Goal: Transaction & Acquisition: Book appointment/travel/reservation

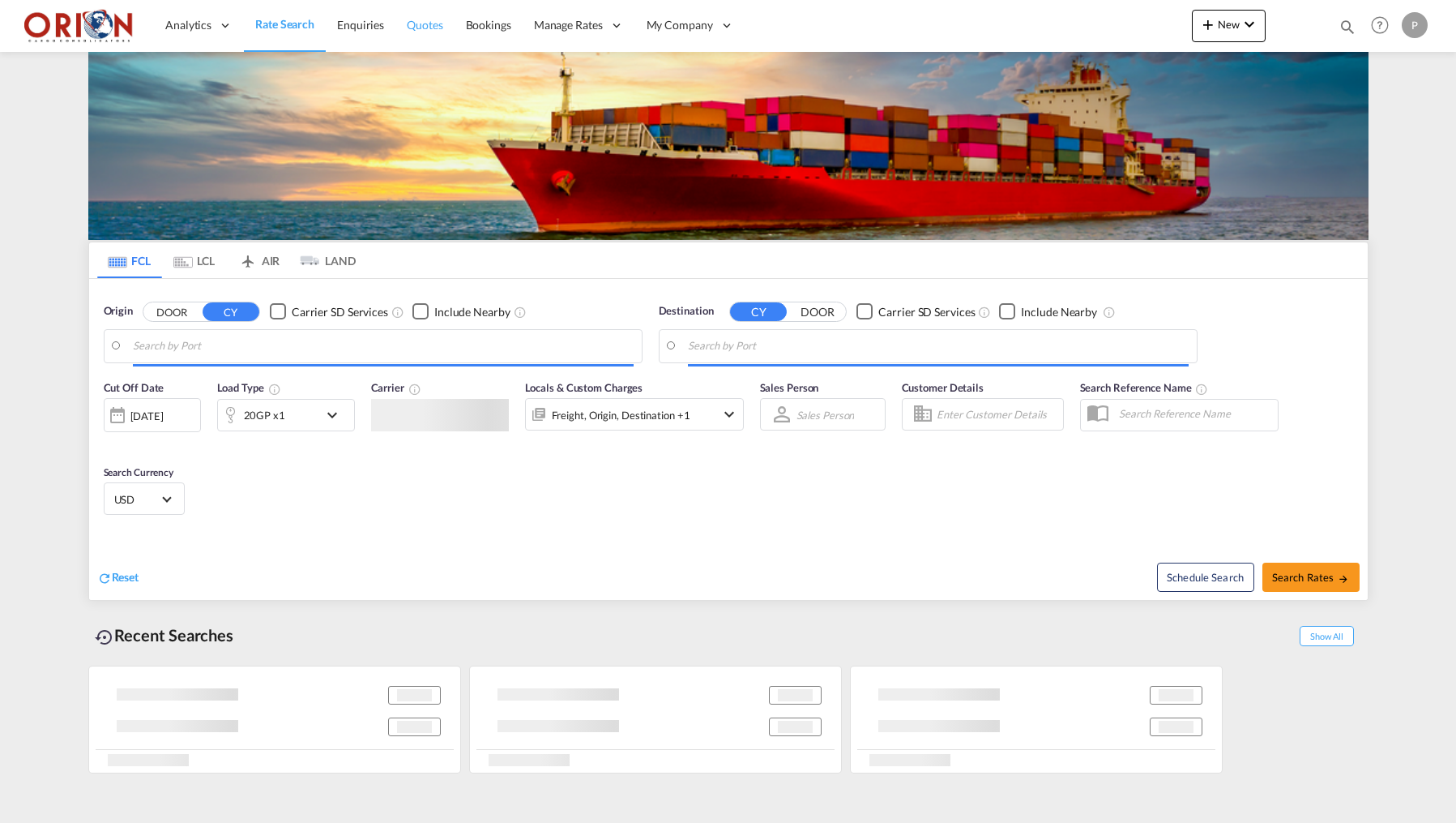
click at [416, 23] on span "Quotes" at bounding box center [424, 24] width 36 height 14
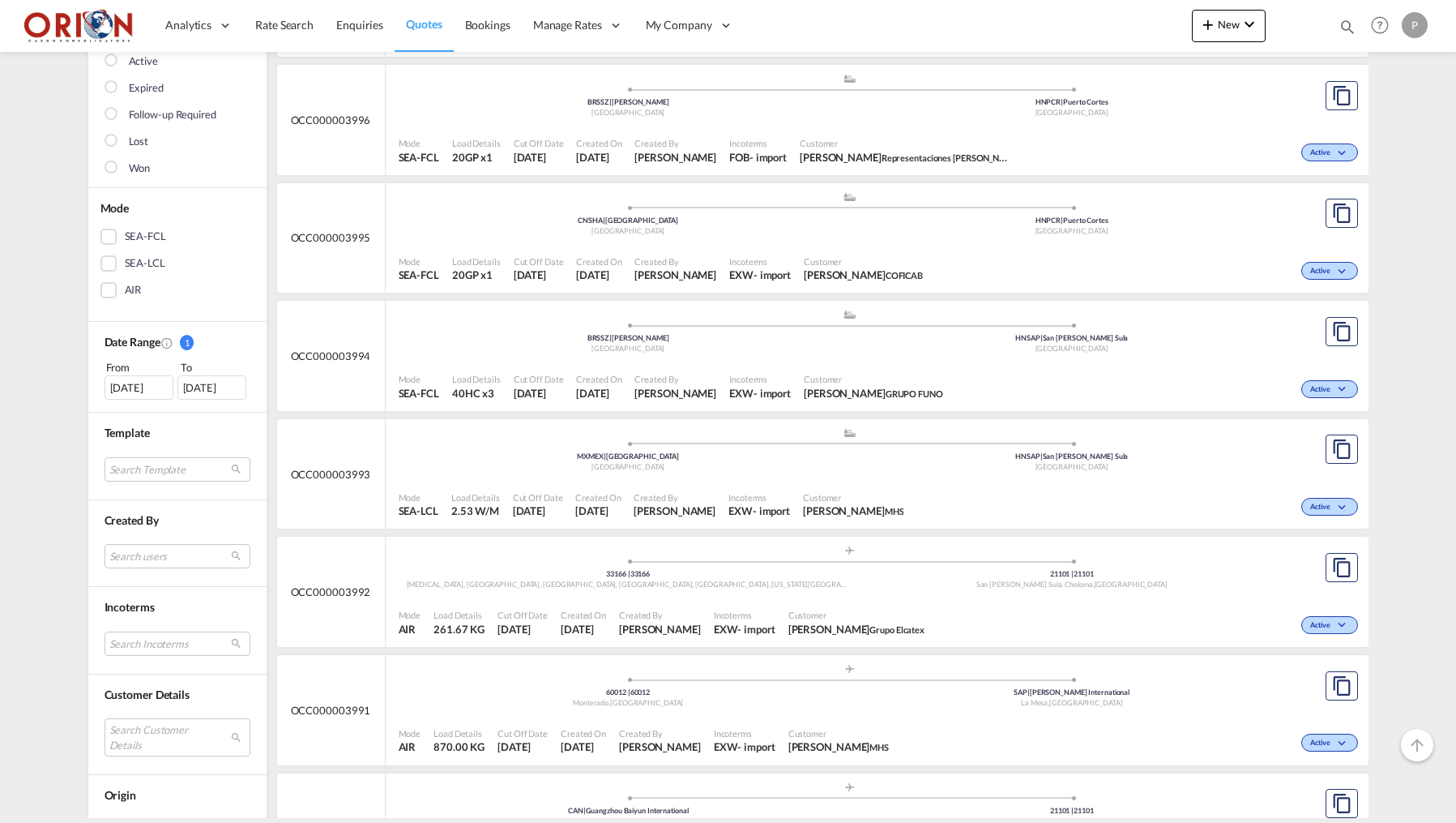
scroll to position [254, 0]
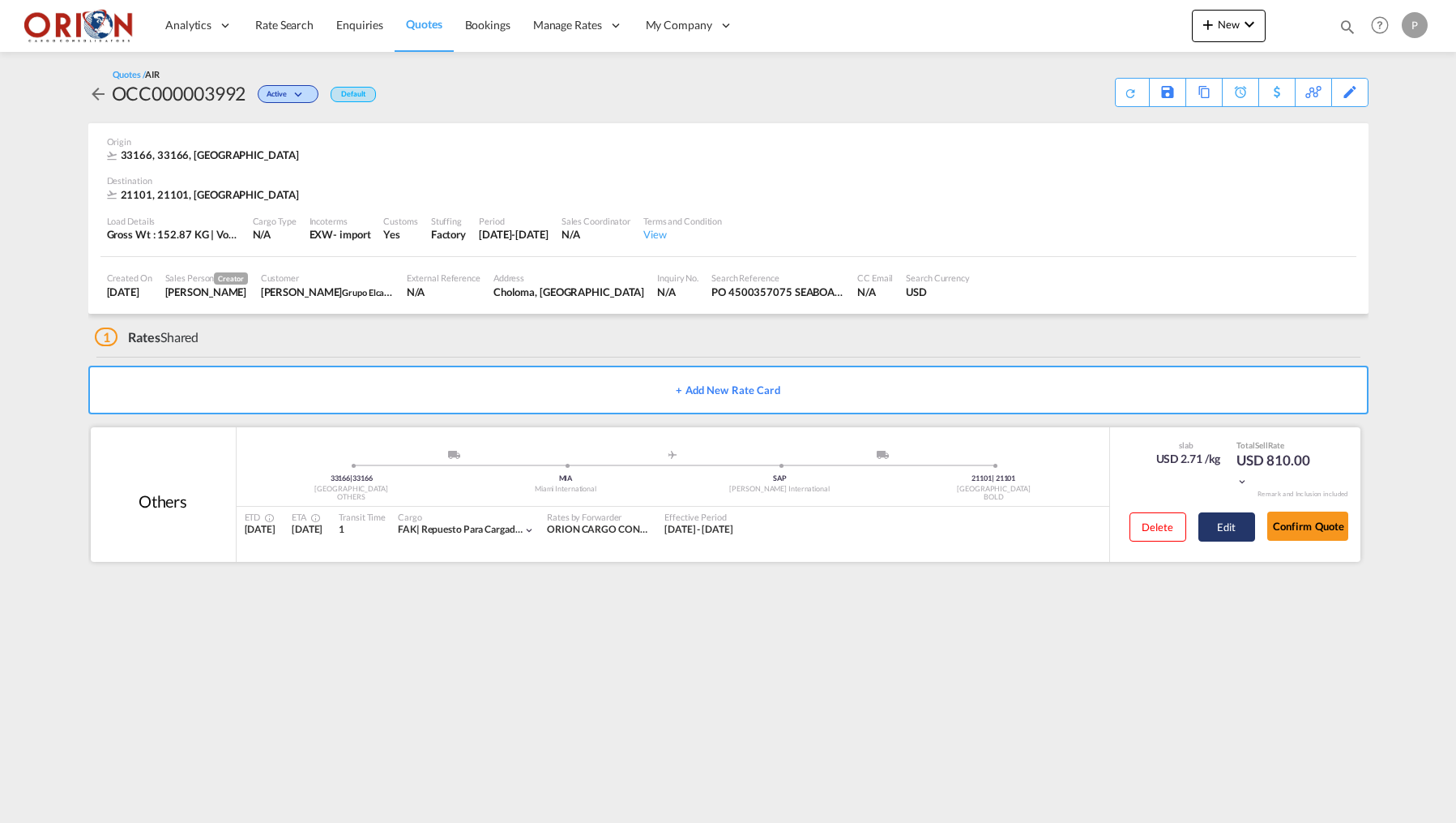
click at [1207, 523] on button "Edit" at bounding box center [1227, 527] width 57 height 29
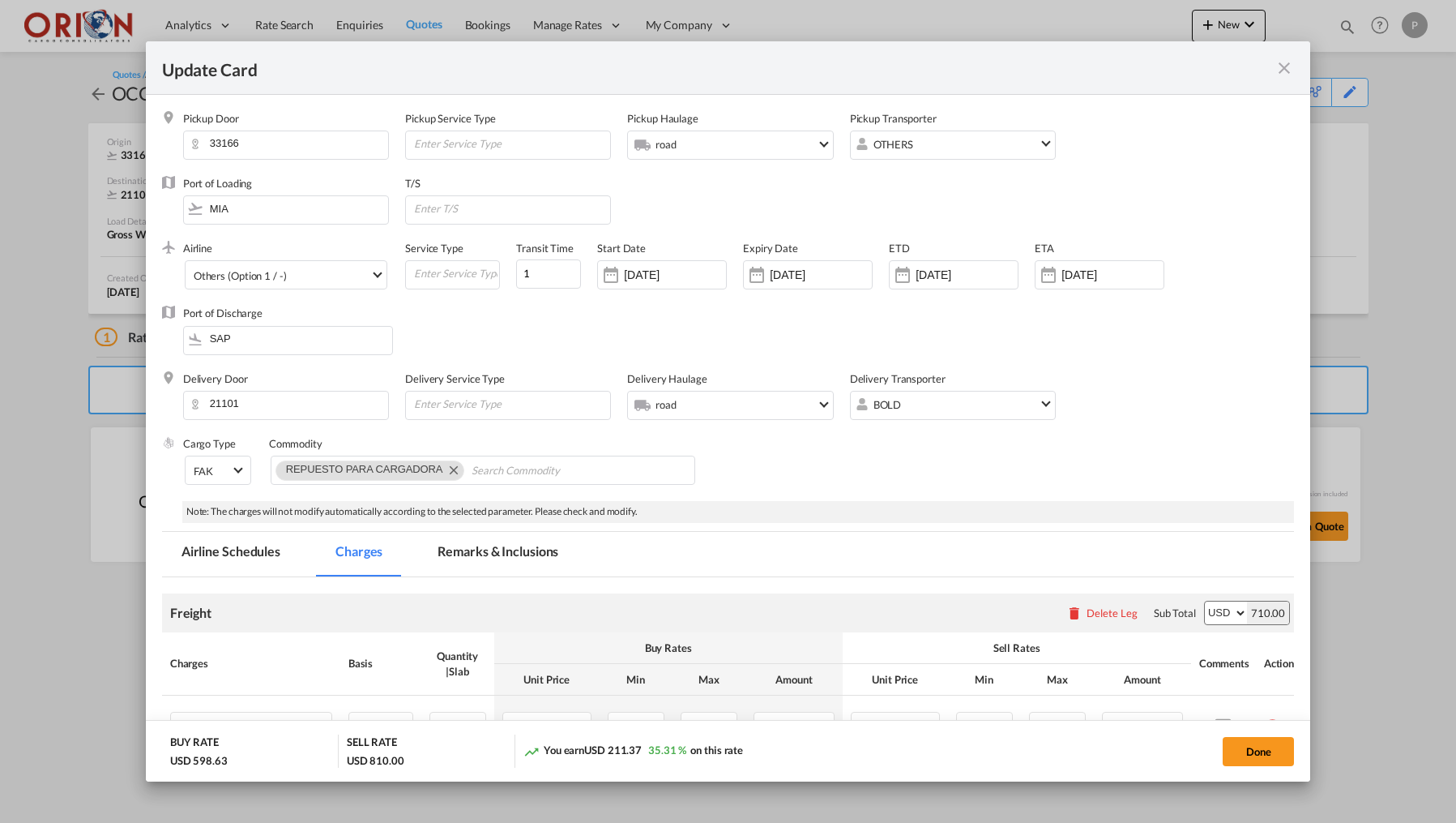
select select "flat"
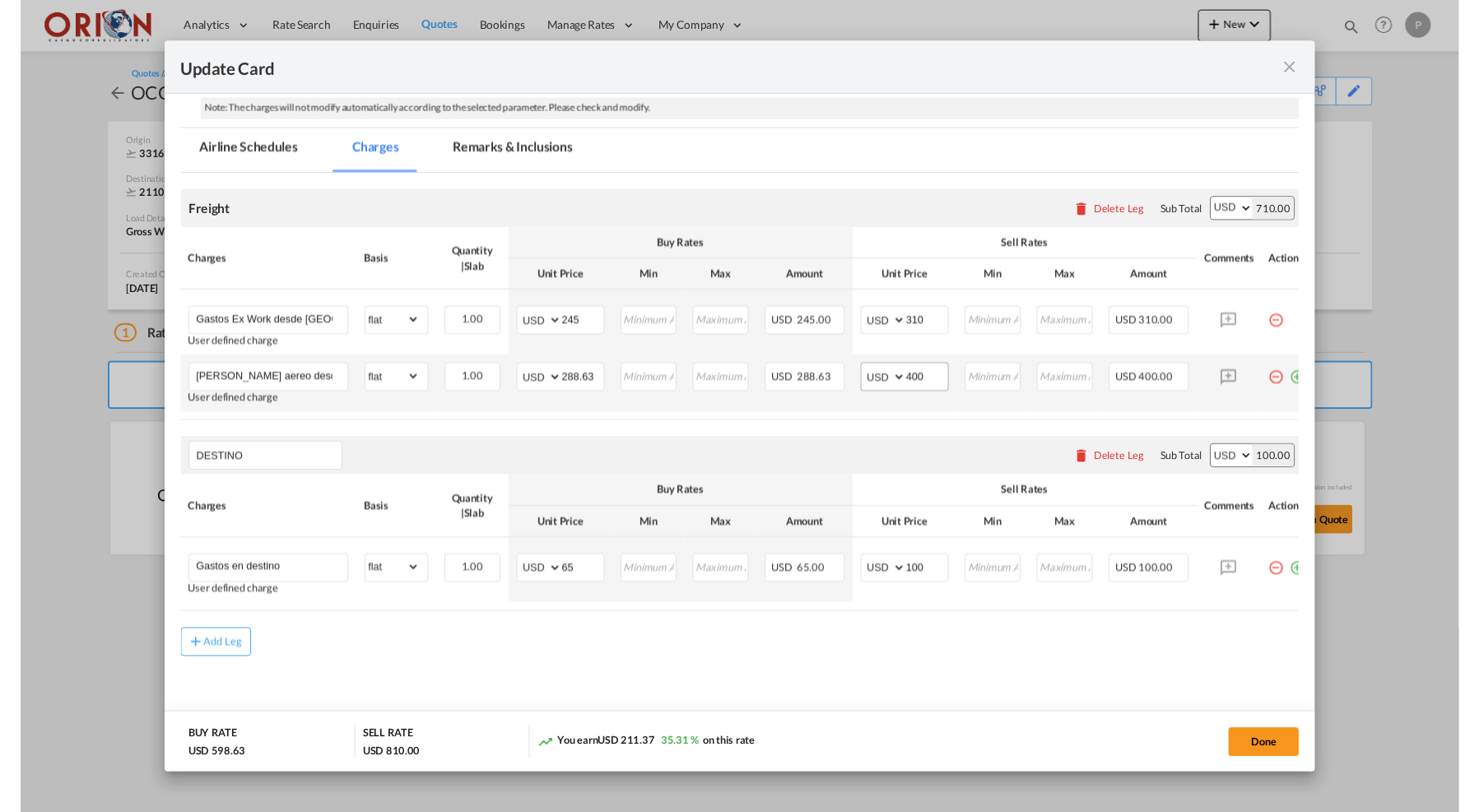
scroll to position [418, 0]
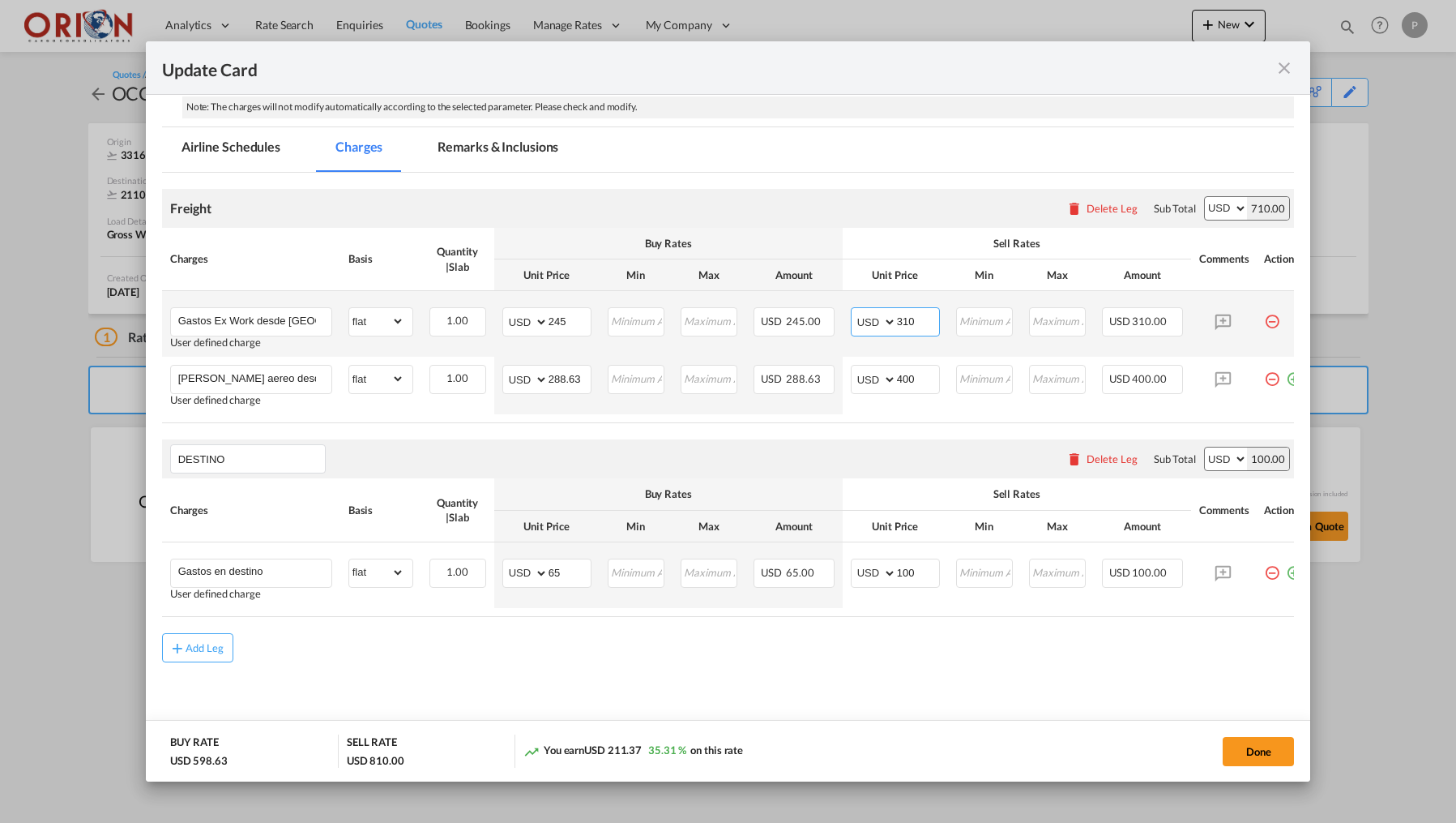
click at [919, 314] on input "310" at bounding box center [918, 320] width 42 height 25
type input "400"
click at [1240, 749] on button "Done" at bounding box center [1258, 752] width 71 height 29
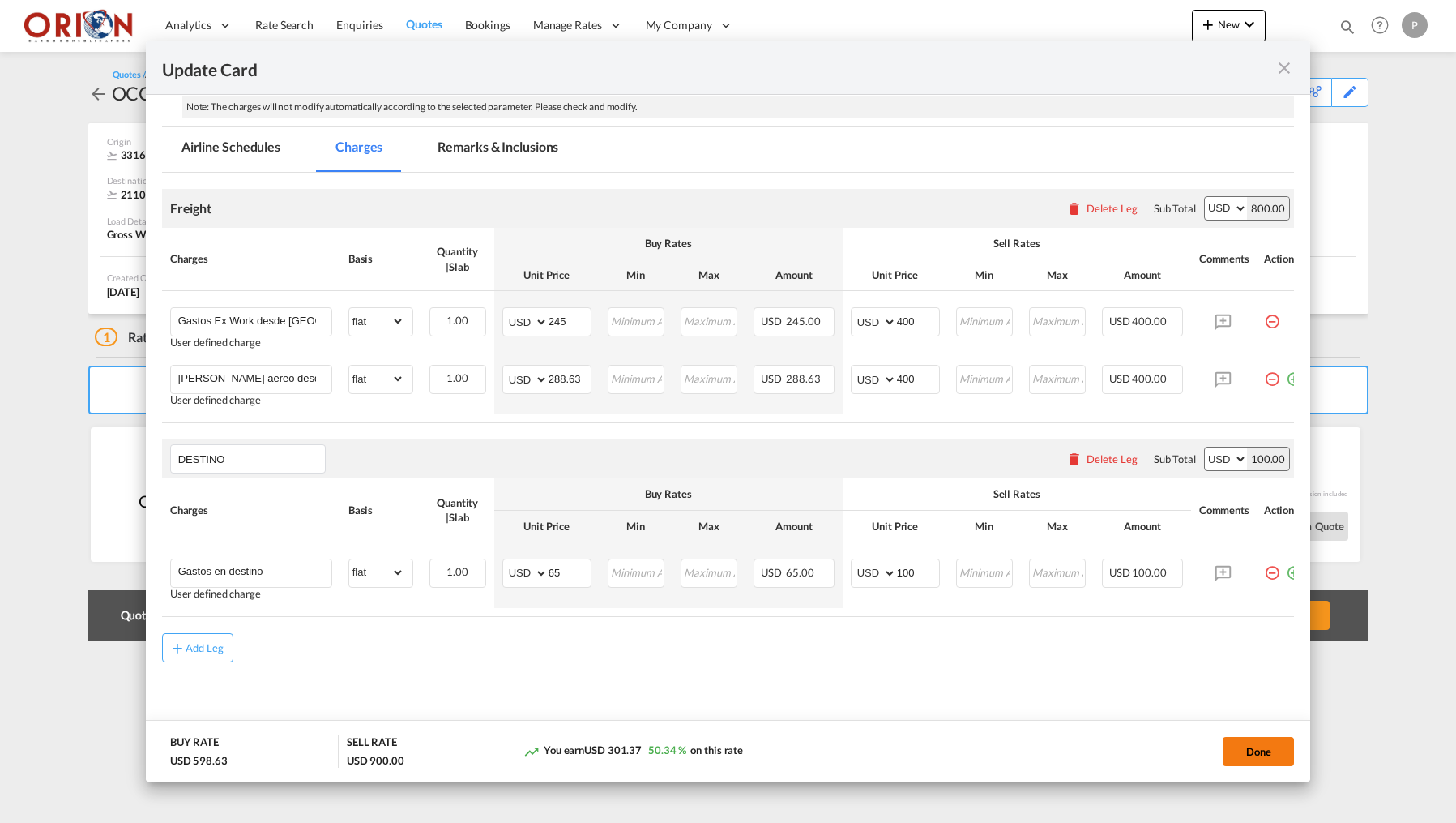
type input "[DATE]"
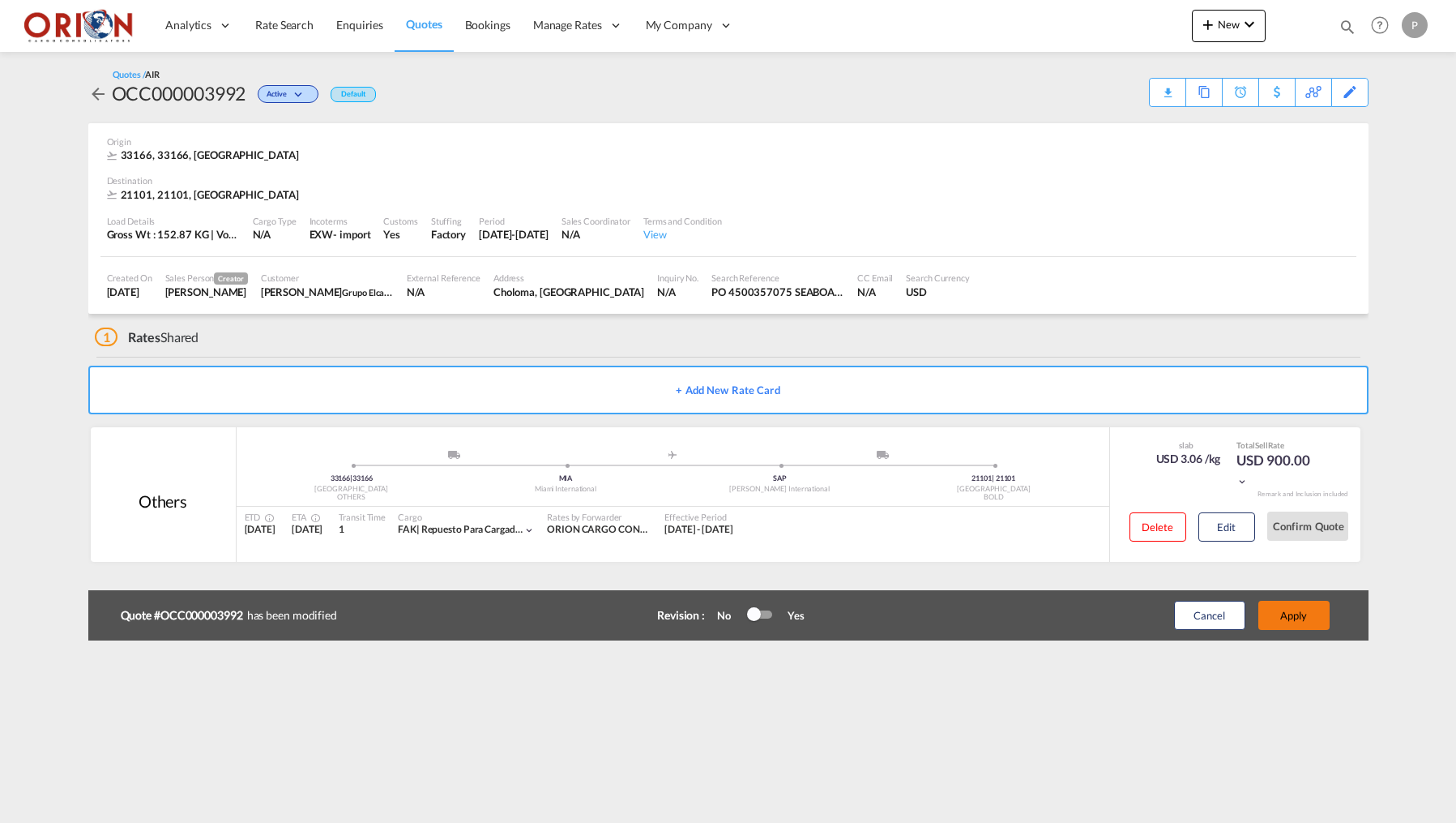
click at [1282, 602] on button "Apply" at bounding box center [1293, 615] width 71 height 29
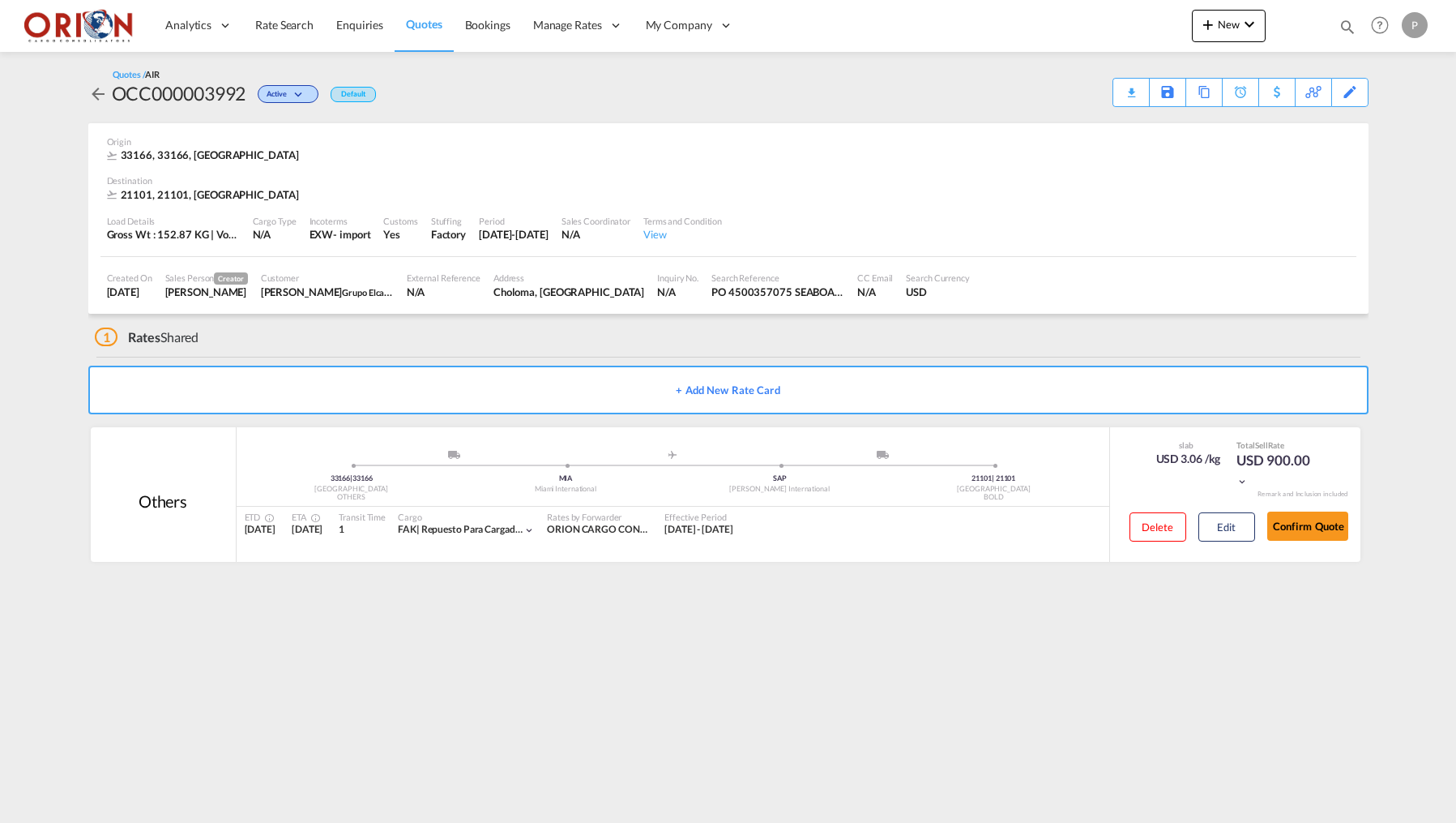
click at [0, 0] on div "Download Quote" at bounding box center [0, 0] width 0 height 0
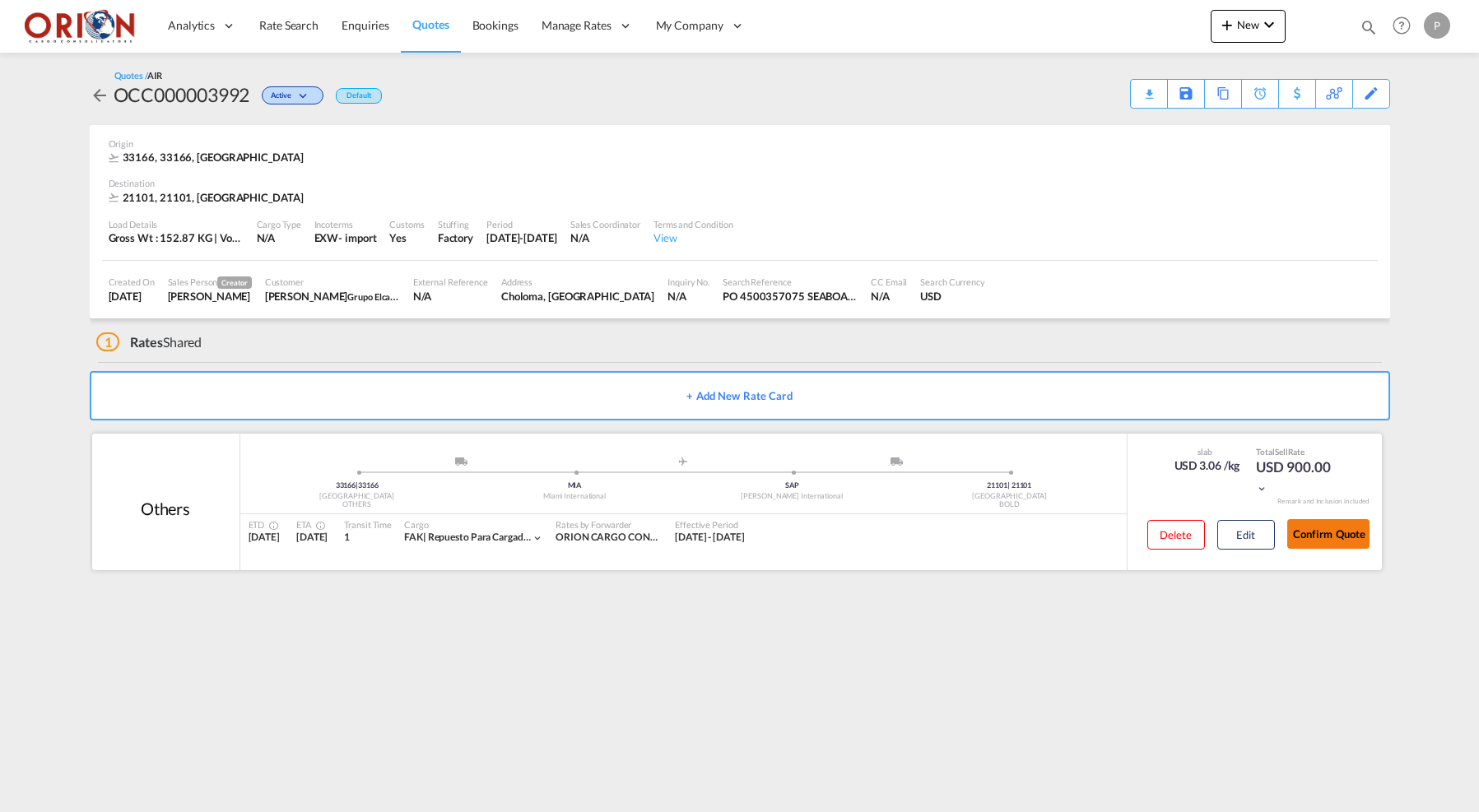
click at [1317, 522] on button "Confirm Quote" at bounding box center [1328, 534] width 83 height 30
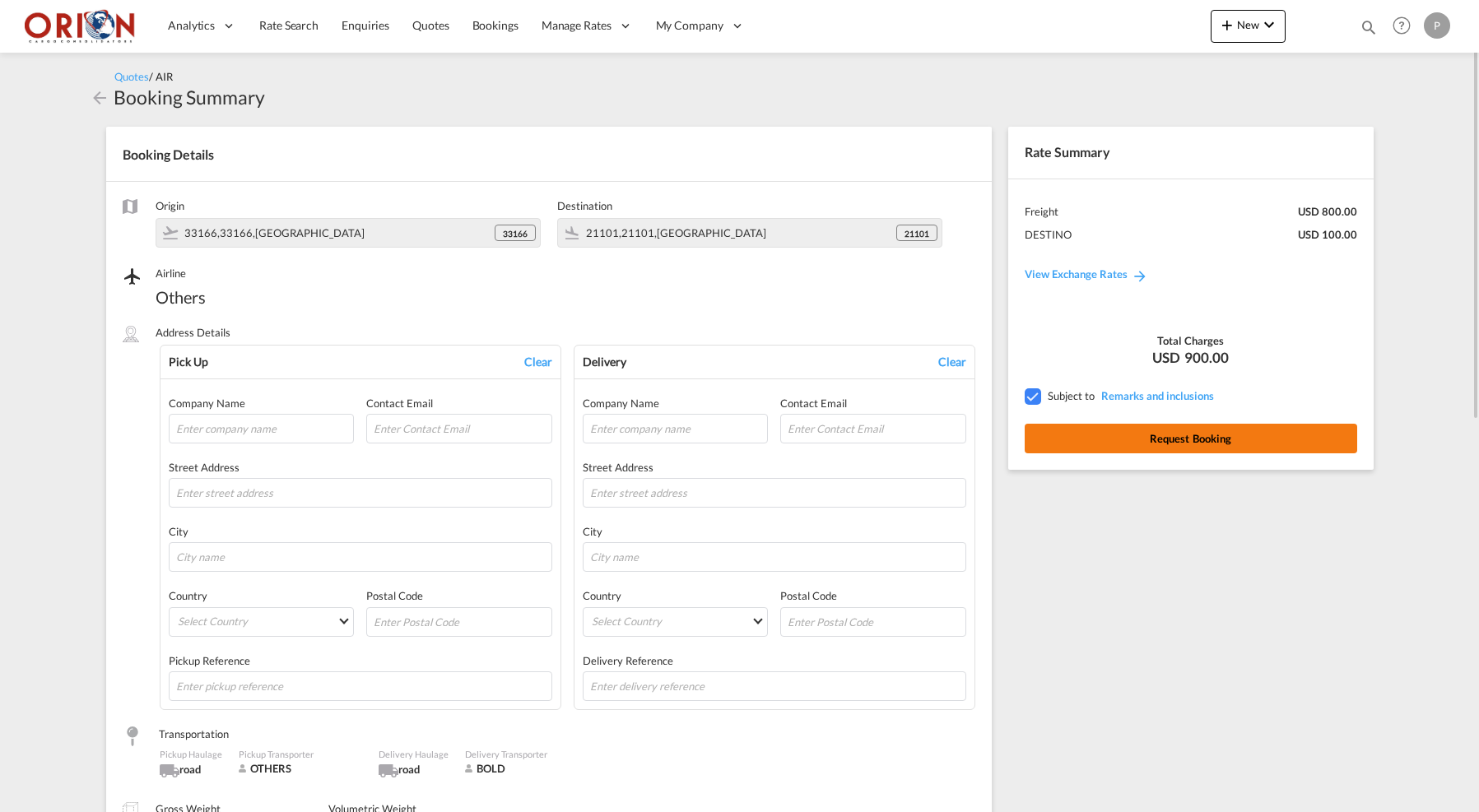
click at [1075, 432] on button "Request Booking" at bounding box center [1190, 438] width 332 height 30
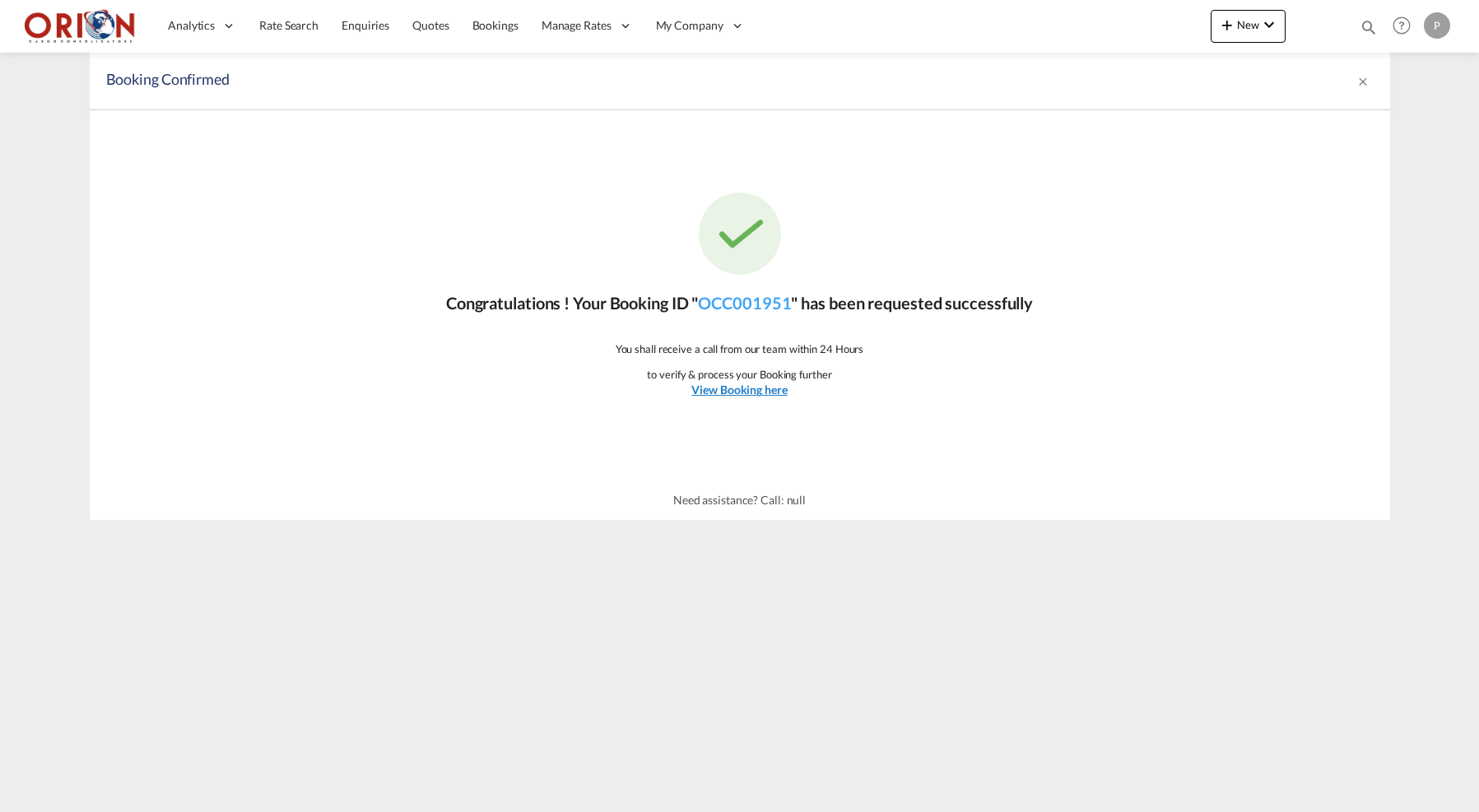
click at [708, 394] on u "View Booking here" at bounding box center [738, 389] width 96 height 14
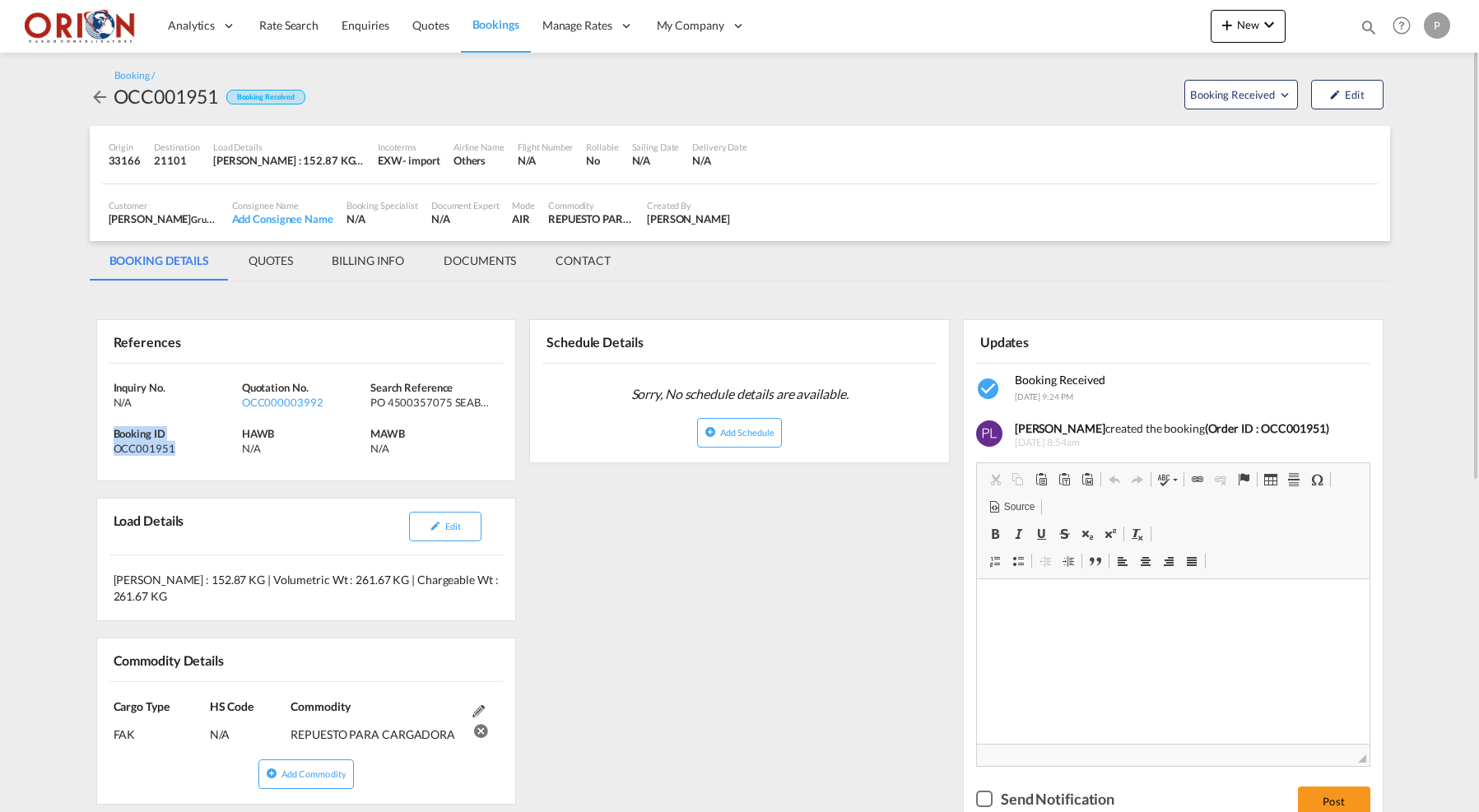
drag, startPoint x: 115, startPoint y: 430, endPoint x: 175, endPoint y: 445, distance: 61.8
click at [175, 445] on div "Booking ID OCC001951" at bounding box center [177, 441] width 128 height 30
copy div "Booking ID OCC001951"
